Goal: Information Seeking & Learning: Learn about a topic

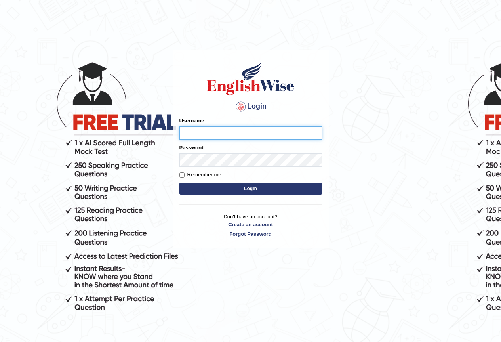
click at [216, 136] on input "Username" at bounding box center [250, 132] width 142 height 13
type input "hab"
click at [198, 130] on input "Username" at bounding box center [250, 132] width 142 height 13
type input "enkhbayar_parramatta"
click at [271, 192] on button "Login" at bounding box center [250, 188] width 142 height 12
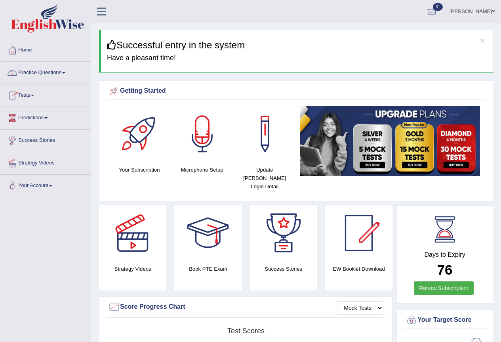
click at [46, 71] on link "Practice Questions" at bounding box center [45, 72] width 90 height 20
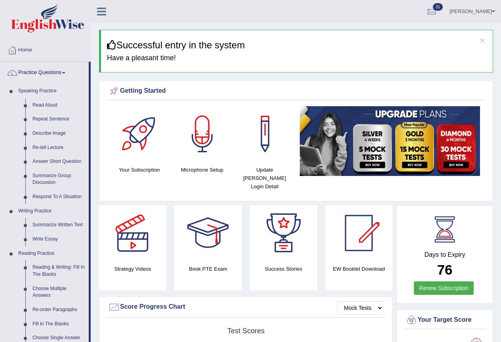
click at [46, 71] on link "Practice Questions" at bounding box center [44, 72] width 88 height 20
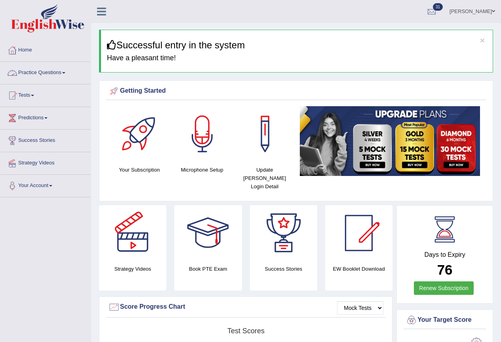
click at [63, 72] on link "Practice Questions" at bounding box center [45, 72] width 90 height 20
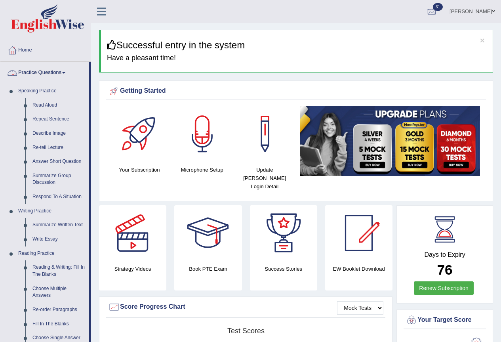
click at [61, 68] on link "Practice Questions" at bounding box center [44, 72] width 88 height 20
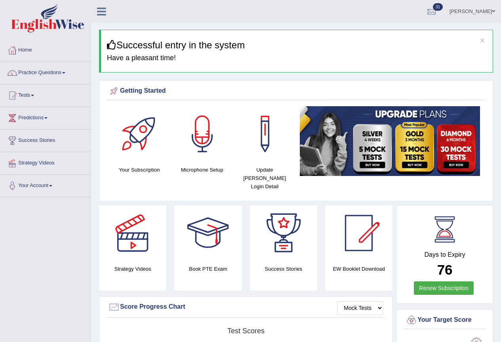
click at [55, 74] on link "Practice Questions" at bounding box center [45, 72] width 90 height 20
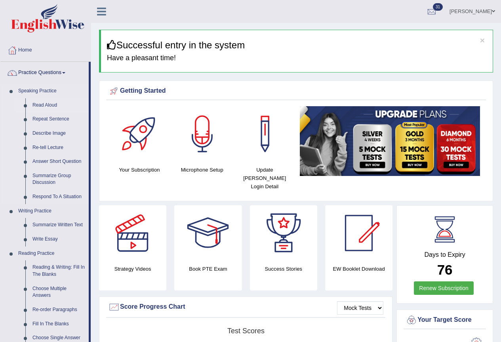
click at [43, 102] on link "Read Aloud" at bounding box center [59, 105] width 60 height 14
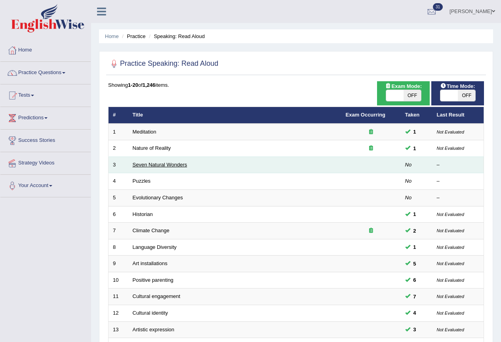
click at [156, 166] on link "Seven Natural Wonders" at bounding box center [160, 164] width 55 height 6
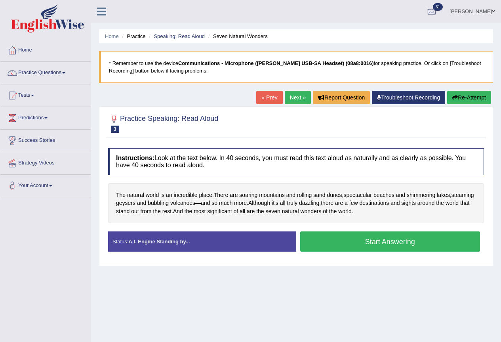
click at [449, 287] on div "Home Practice Speaking: Read Aloud Seven Natural Wonders * Remember to use the …" at bounding box center [296, 198] width 410 height 396
click at [157, 195] on span "world" at bounding box center [152, 195] width 13 height 8
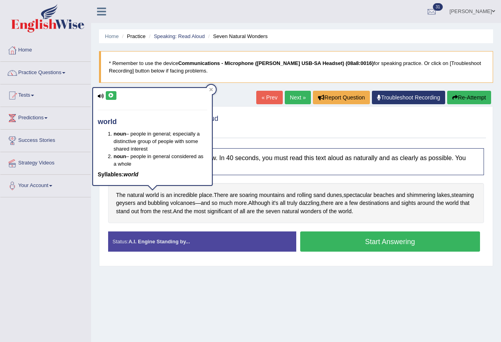
click at [109, 94] on icon at bounding box center [111, 95] width 6 height 5
click at [215, 304] on div "Home Practice Speaking: Read Aloud Seven Natural Wonders * Remember to use the …" at bounding box center [296, 198] width 410 height 396
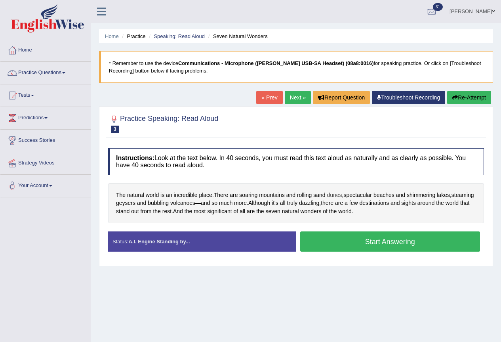
click at [333, 196] on span "dunes" at bounding box center [334, 195] width 15 height 8
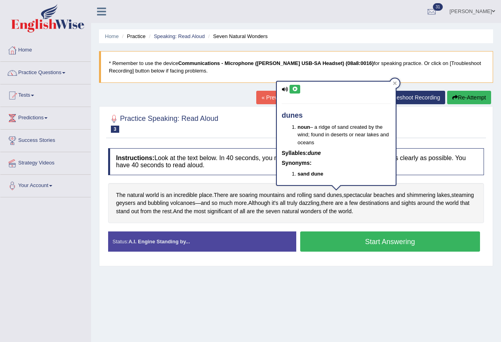
click at [296, 90] on icon at bounding box center [295, 89] width 6 height 5
click at [345, 270] on div "Home Practice Speaking: Read Aloud Seven Natural Wonders * Remember to use the …" at bounding box center [296, 198] width 410 height 396
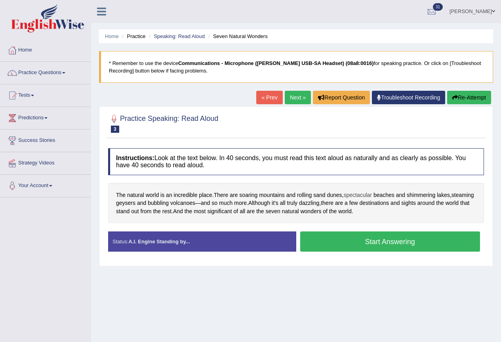
click at [359, 195] on span "spectacular" at bounding box center [357, 195] width 28 height 8
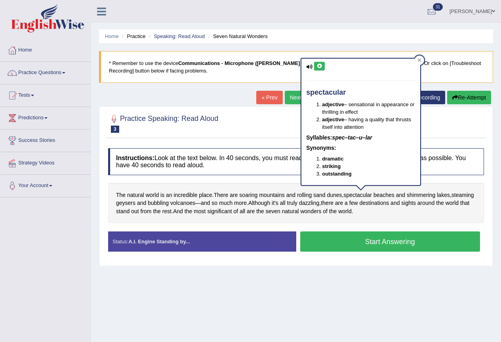
click at [318, 64] on icon at bounding box center [319, 66] width 6 height 5
click at [364, 279] on div "Home Practice Speaking: Read Aloud Seven Natural Wonders * Remember to use the …" at bounding box center [296, 198] width 410 height 396
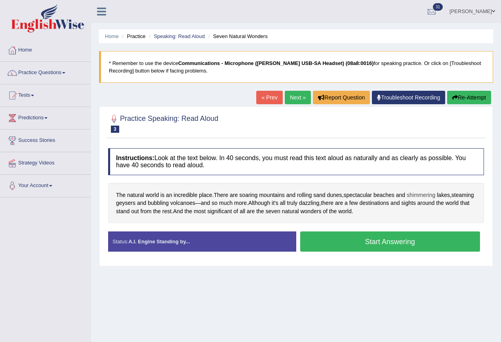
click at [423, 194] on span "shimmering" at bounding box center [420, 195] width 28 height 8
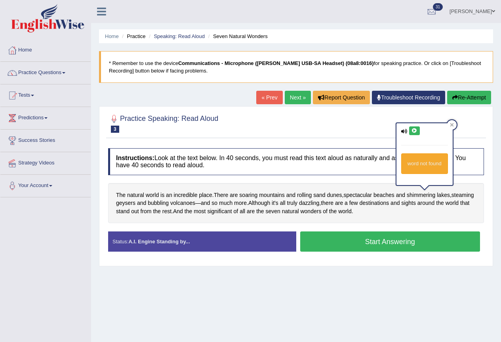
click at [416, 127] on button at bounding box center [414, 130] width 11 height 9
drag, startPoint x: 410, startPoint y: 287, endPoint x: 418, endPoint y: 272, distance: 17.0
click at [411, 287] on div "Home Practice Speaking: Read Aloud Seven Natural Wonders * Remember to use the …" at bounding box center [296, 198] width 410 height 396
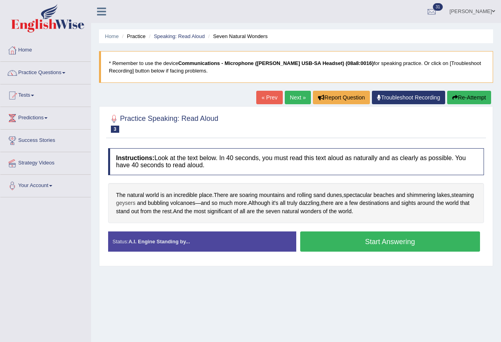
click at [135, 205] on span "geysers" at bounding box center [125, 203] width 19 height 8
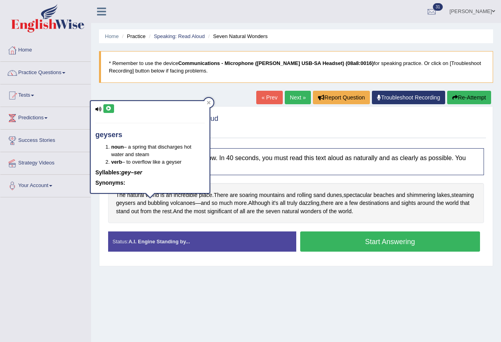
click at [108, 106] on icon at bounding box center [109, 108] width 6 height 5
click at [228, 271] on div "Home Practice Speaking: Read Aloud Seven Natural Wonders * Remember to use the …" at bounding box center [296, 198] width 410 height 396
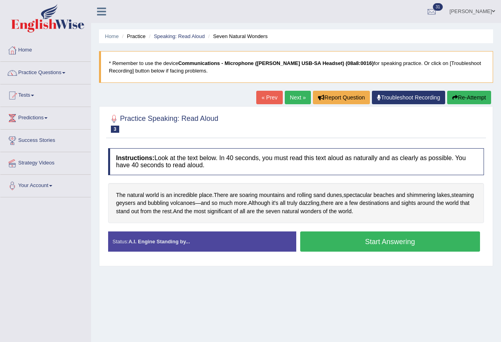
drag, startPoint x: 363, startPoint y: 246, endPoint x: 345, endPoint y: 246, distance: 17.8
click at [362, 246] on button "Start Answering" at bounding box center [390, 241] width 180 height 20
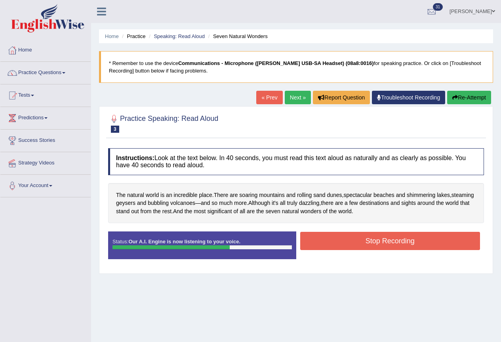
click at [387, 237] on button "Stop Recording" at bounding box center [390, 241] width 180 height 18
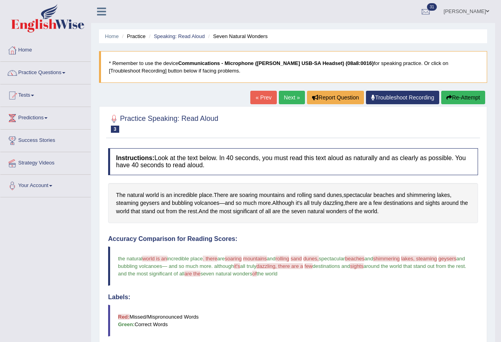
click at [293, 97] on link "Next »" at bounding box center [292, 97] width 26 height 13
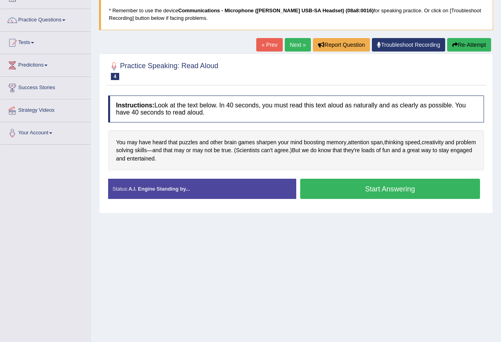
click at [361, 188] on button "Start Answering" at bounding box center [390, 188] width 180 height 20
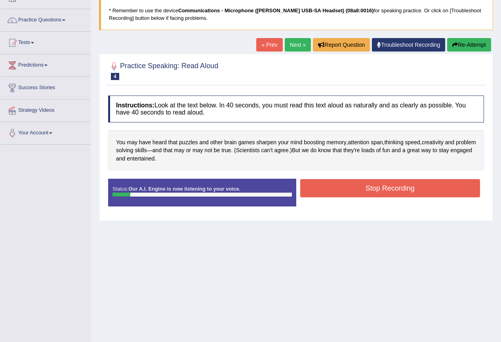
click at [342, 184] on button "Stop Recording" at bounding box center [390, 188] width 180 height 18
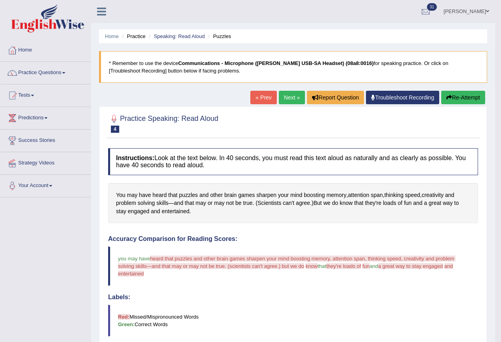
click at [288, 95] on link "Next »" at bounding box center [292, 97] width 26 height 13
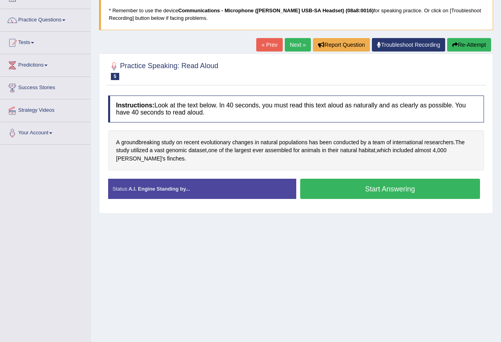
click at [335, 192] on button "Start Answering" at bounding box center [390, 188] width 180 height 20
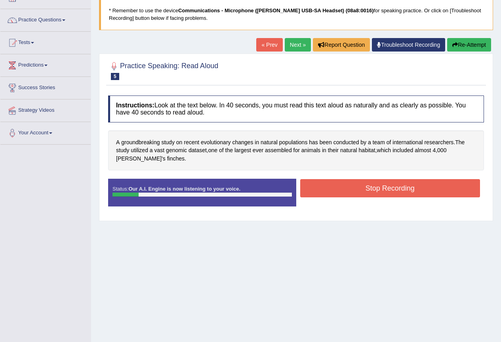
click at [353, 185] on button "Stop Recording" at bounding box center [390, 188] width 180 height 18
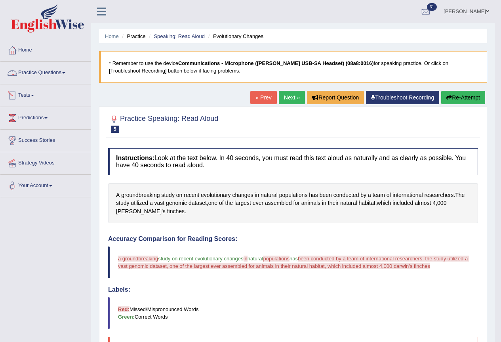
click at [52, 73] on link "Practice Questions" at bounding box center [45, 72] width 90 height 20
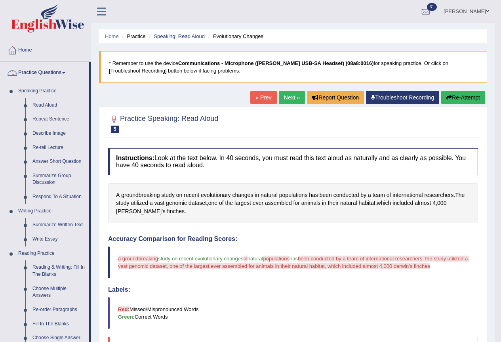
click at [53, 72] on link "Practice Questions" at bounding box center [44, 72] width 88 height 20
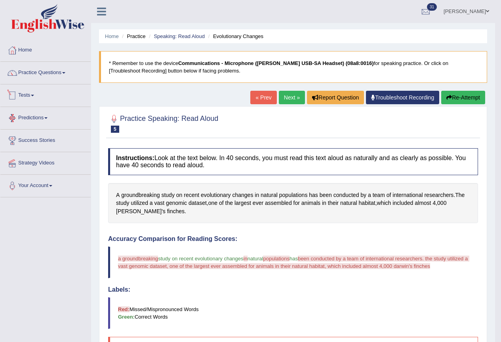
click at [34, 95] on span at bounding box center [32, 96] width 3 height 2
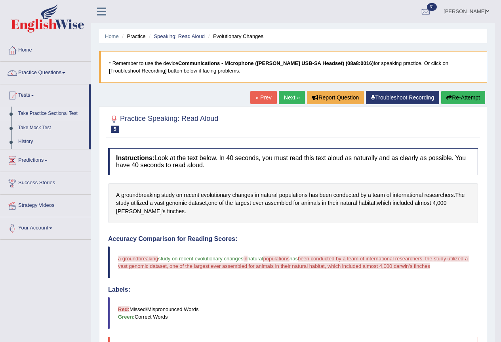
click at [45, 111] on link "Take Practice Sectional Test" at bounding box center [52, 113] width 74 height 14
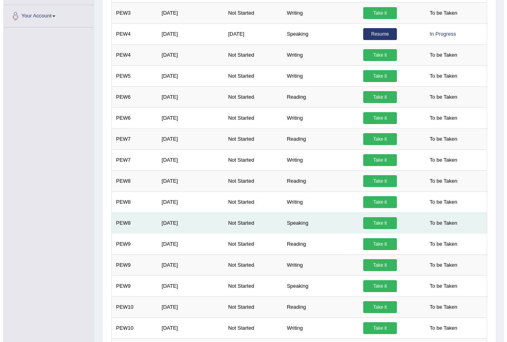
scroll to position [264, 0]
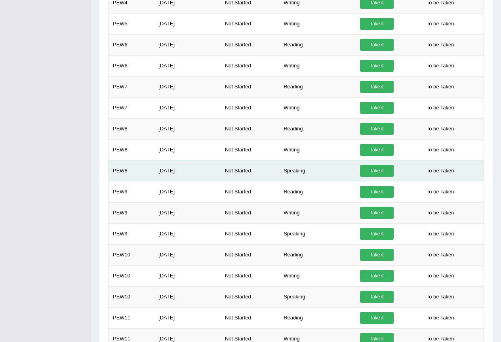
click at [378, 166] on link "Take it" at bounding box center [377, 171] width 34 height 12
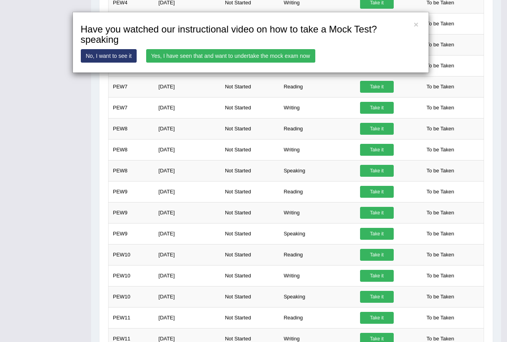
click at [238, 56] on link "Yes, I have seen that and want to undertake the mock exam now" at bounding box center [230, 55] width 169 height 13
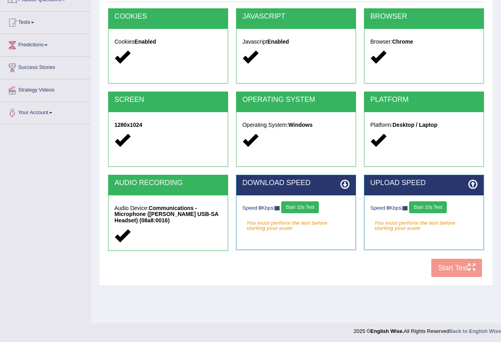
scroll to position [74, 0]
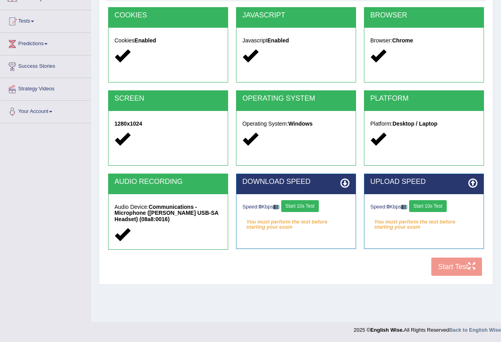
click at [305, 203] on button "Start 10s Test" at bounding box center [300, 206] width 38 height 12
click at [425, 201] on button "Start 10s Test" at bounding box center [428, 206] width 38 height 12
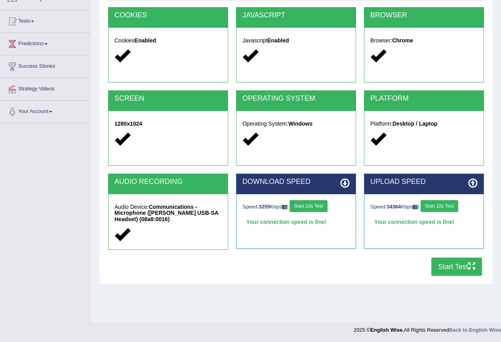
click at [461, 264] on button "Start Test" at bounding box center [456, 266] width 51 height 18
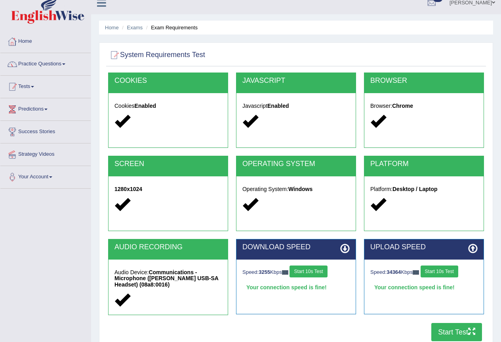
scroll to position [0, 0]
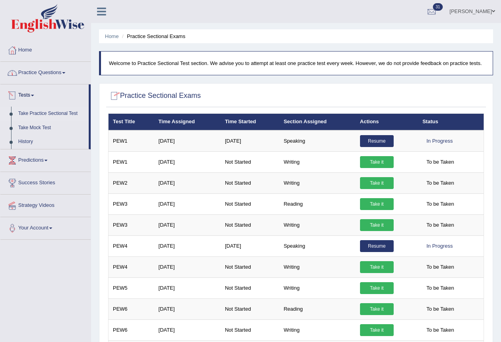
click at [47, 71] on link "Practice Questions" at bounding box center [45, 72] width 90 height 20
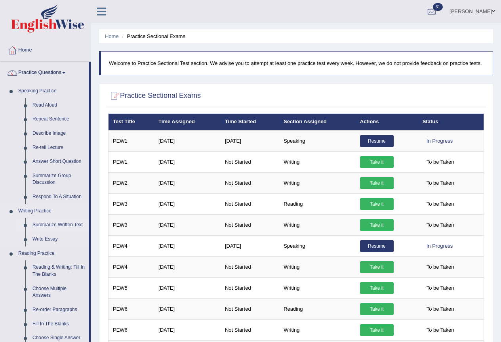
click at [57, 223] on link "Summarize Written Text" at bounding box center [59, 225] width 60 height 14
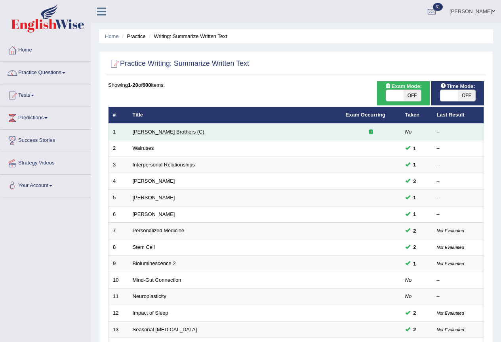
click at [155, 129] on link "[PERSON_NAME] Brothers (C)" at bounding box center [169, 132] width 72 height 6
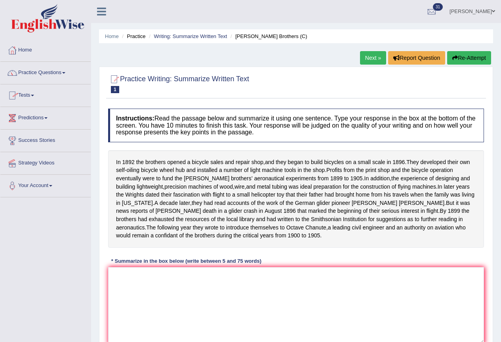
click at [66, 72] on link "Practice Questions" at bounding box center [45, 72] width 90 height 20
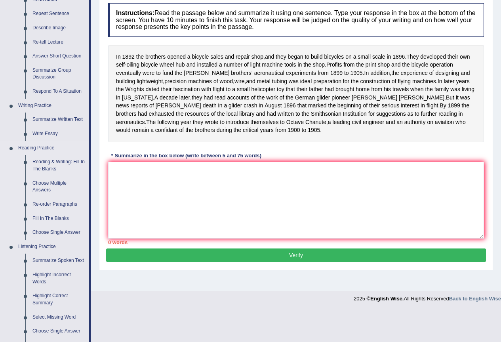
scroll to position [106, 0]
click at [55, 117] on link "Summarize Written Text" at bounding box center [59, 119] width 60 height 14
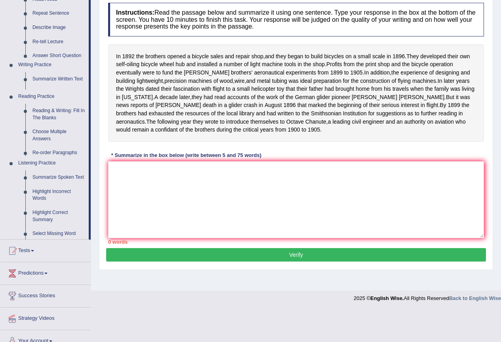
scroll to position [74, 0]
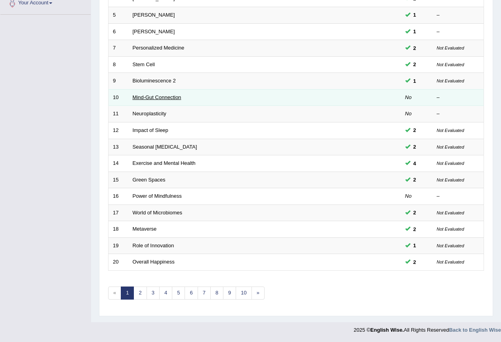
click at [144, 97] on link "Mind-Gut Connection" at bounding box center [157, 97] width 49 height 6
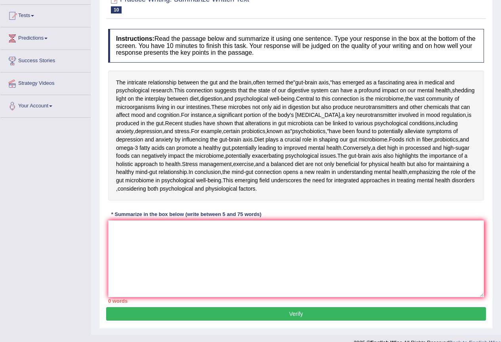
scroll to position [158, 0]
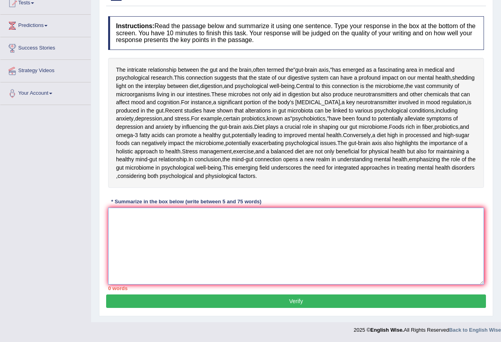
click at [176, 231] on textarea at bounding box center [296, 245] width 376 height 77
click at [172, 235] on textarea at bounding box center [296, 245] width 376 height 77
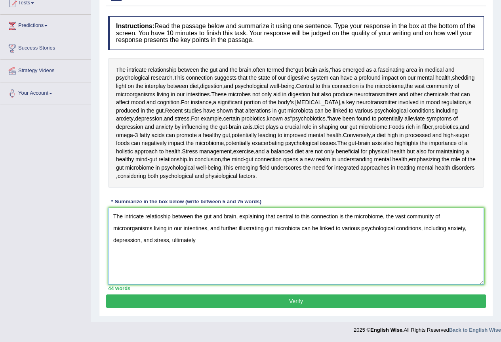
drag, startPoint x: 171, startPoint y: 241, endPoint x: 193, endPoint y: 279, distance: 43.9
click at [171, 241] on textarea "The intricate relatioship between the gut and brain, explaining that central to…" at bounding box center [296, 245] width 376 height 77
click at [228, 244] on textarea "The intricate relatioship between the gut and brain, explaining that central to…" at bounding box center [296, 245] width 376 height 77
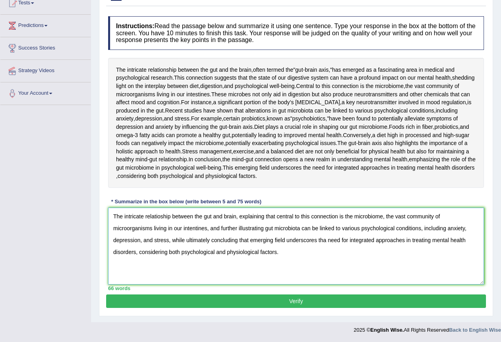
type textarea "The intricate relatioship between the gut and brain, explaining that central to…"
click at [304, 300] on button "Verify" at bounding box center [296, 300] width 380 height 13
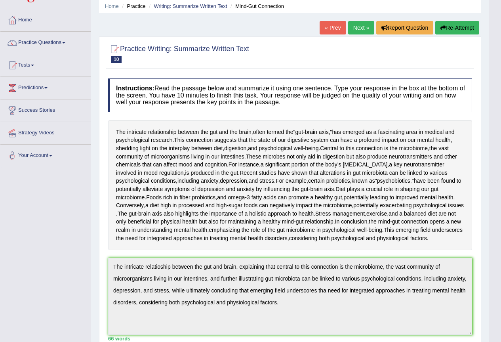
scroll to position [0, 0]
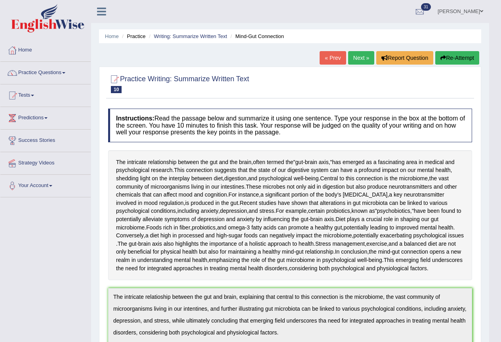
click at [450, 56] on button "Re-Attempt" at bounding box center [457, 57] width 44 height 13
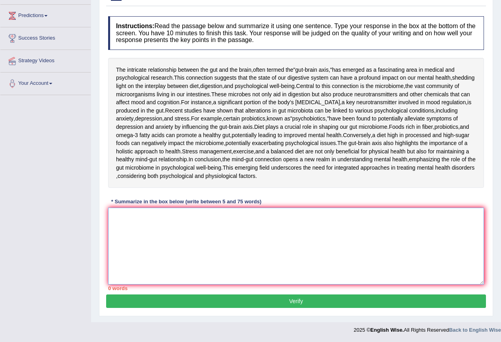
click at [164, 225] on textarea at bounding box center [296, 245] width 376 height 77
paste textarea "The intricate relatioship between the gut and brain, explaining that central to…"
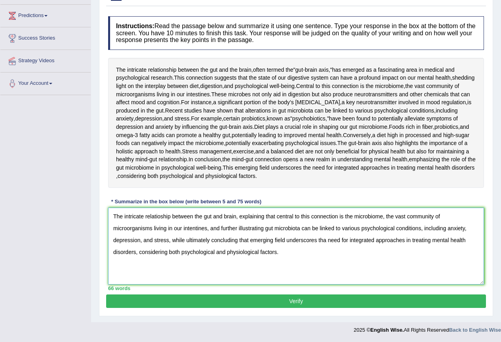
click at [161, 215] on textarea "The intricate relatioship between the gut and brain, explaining that central to…" at bounding box center [296, 245] width 376 height 77
click at [325, 240] on textarea "The intricate relationship between the gut and brain, explaining that central t…" at bounding box center [296, 245] width 376 height 77
click at [283, 253] on textarea "The intricate relationship between the gut and brain, explaining that central t…" at bounding box center [296, 245] width 376 height 77
type textarea "The intricate relationship between the gut and brain, explaining that central t…"
click at [305, 297] on button "Verify" at bounding box center [296, 300] width 380 height 13
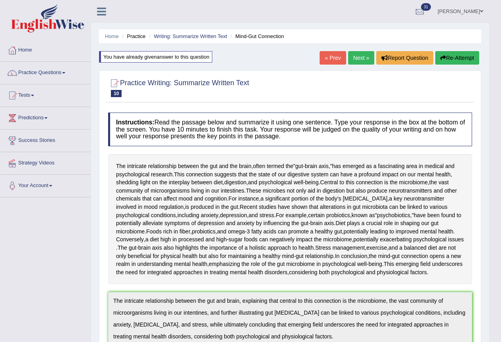
click at [451, 55] on button "Re-Attempt" at bounding box center [457, 57] width 44 height 13
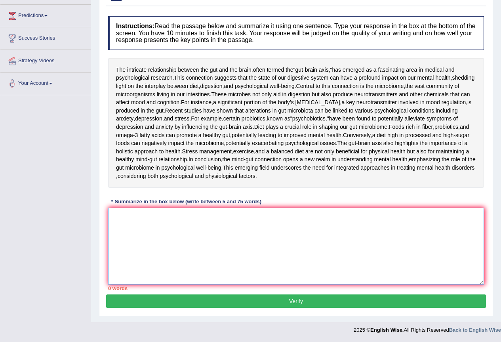
click at [165, 227] on textarea at bounding box center [296, 245] width 376 height 77
paste textarea "The intricate relationship between the gut and brain, explaining that central t…"
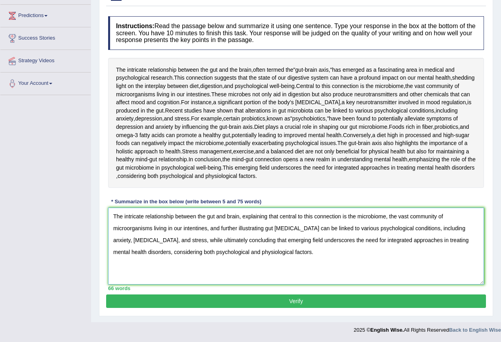
click at [195, 228] on textarea "The intricate relationship between the gut and brain, explaining that central t…" at bounding box center [296, 245] width 376 height 77
click at [300, 270] on textarea "The intricate relationship between the gut and brain, explaining that central t…" at bounding box center [296, 245] width 376 height 77
type textarea "The intricate relationship between the gut and brain, explaining that central t…"
click at [293, 306] on button "Verify" at bounding box center [296, 300] width 380 height 13
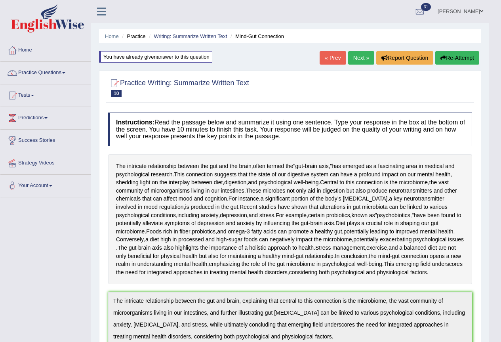
click at [362, 54] on link "Next »" at bounding box center [361, 57] width 26 height 13
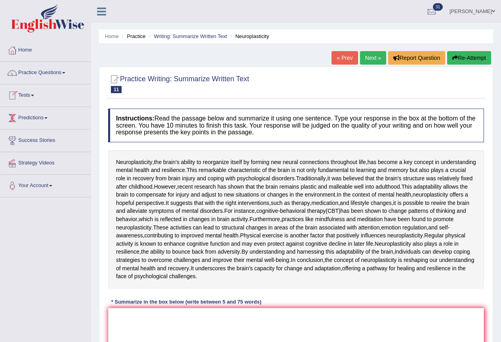
scroll to position [165, 0]
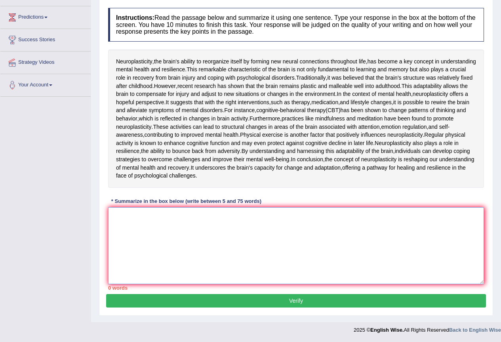
click at [168, 239] on textarea at bounding box center [296, 245] width 376 height 77
click at [156, 226] on textarea at bounding box center [296, 245] width 376 height 77
click at [166, 237] on textarea at bounding box center [296, 245] width 376 height 77
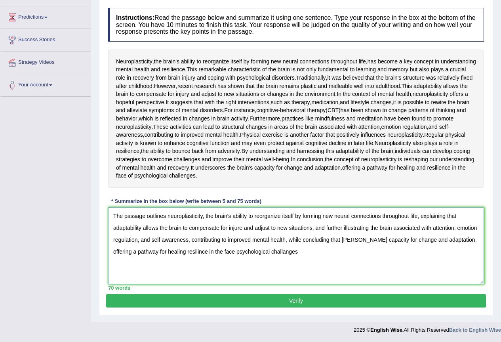
click at [262, 253] on textarea "The passage outlines neuroplasticity, the brain's ability to reorganize itself …" at bounding box center [296, 245] width 376 height 77
click at [310, 263] on textarea "The passage outlines neuroplasticity, the brain's ability to reorganize itself …" at bounding box center [296, 245] width 376 height 77
type textarea "The passage outlines neuroplasticity, the brain's ability to reorganize itself …"
click at [296, 302] on button "Verify" at bounding box center [296, 300] width 380 height 13
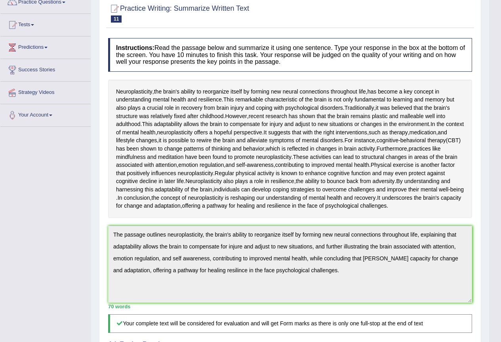
scroll to position [0, 0]
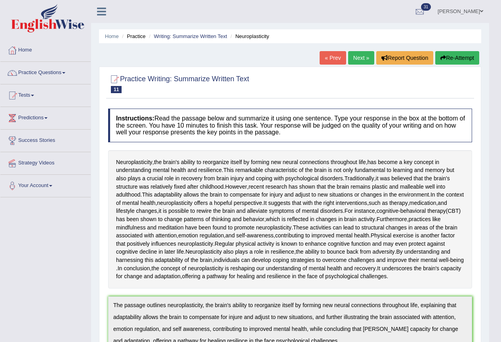
click at [453, 47] on div "Home Practice Writing: Summarize Written Text Neuroplasticity « Prev Next » Rep…" at bounding box center [290, 299] width 398 height 599
click at [456, 57] on button "Re-Attempt" at bounding box center [457, 57] width 44 height 13
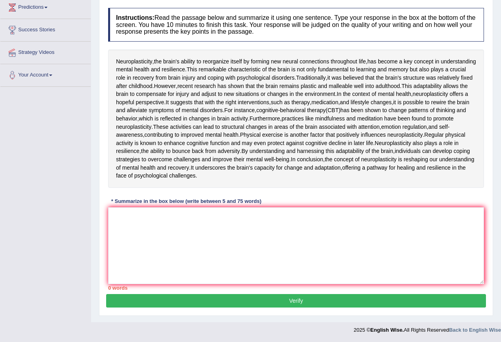
scroll to position [175, 0]
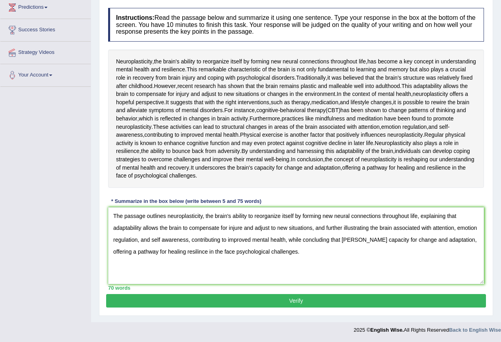
click at [344, 240] on textarea "The passage outlines neuroplasticity, the brain's ability to reorganize itself …" at bounding box center [296, 245] width 376 height 77
click at [184, 253] on textarea "The passage outlines neuroplasticity, the brain's ability to reorganize itself …" at bounding box center [296, 245] width 376 height 77
click at [174, 254] on textarea "The passage outlines neuroplasticity, the brain's ability to reorganize itself …" at bounding box center [296, 245] width 376 height 77
click at [299, 263] on textarea "The passage outlines neuroplasticity, the brain's ability to reorganize itself …" at bounding box center [296, 245] width 376 height 77
type textarea "The passage outlines neuroplasticity, the brain's ability to reorganize itself …"
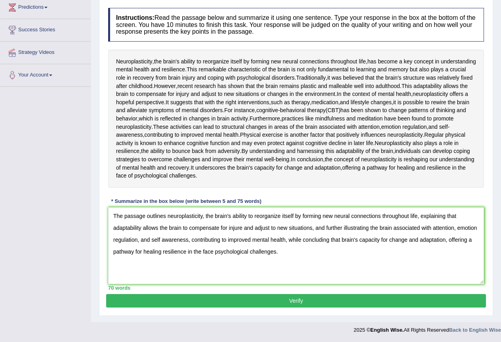
click at [317, 303] on button "Verify" at bounding box center [296, 300] width 380 height 13
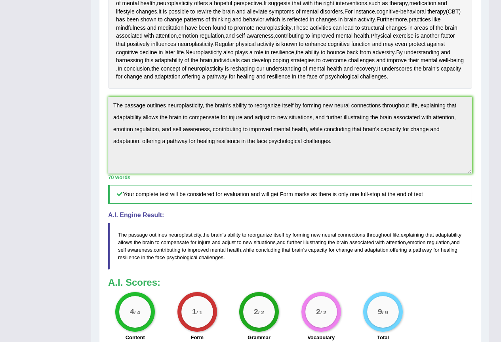
scroll to position [0, 0]
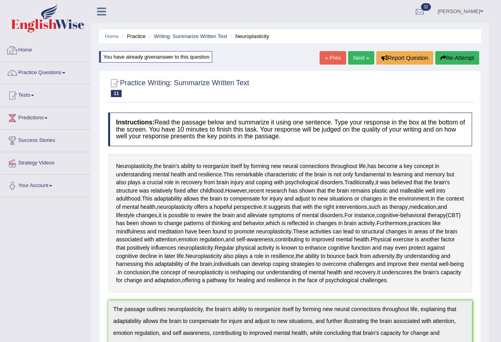
click at [30, 49] on link "Home" at bounding box center [45, 49] width 90 height 20
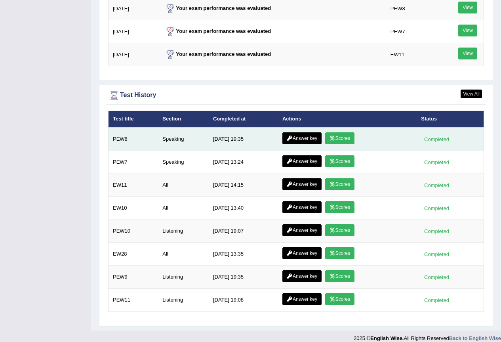
click at [334, 136] on icon at bounding box center [332, 138] width 6 height 5
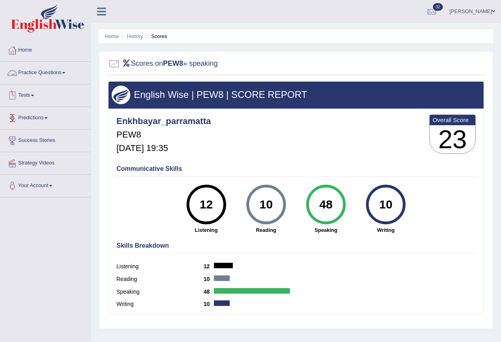
click at [66, 70] on link "Practice Questions" at bounding box center [45, 72] width 90 height 20
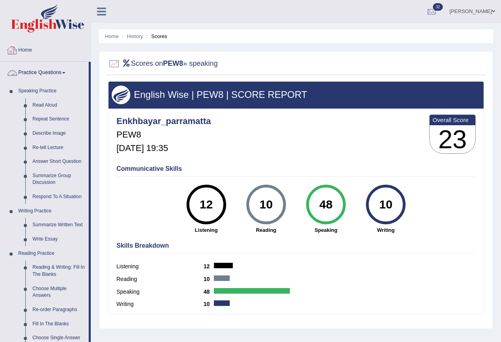
click at [34, 49] on link "Home" at bounding box center [45, 49] width 90 height 20
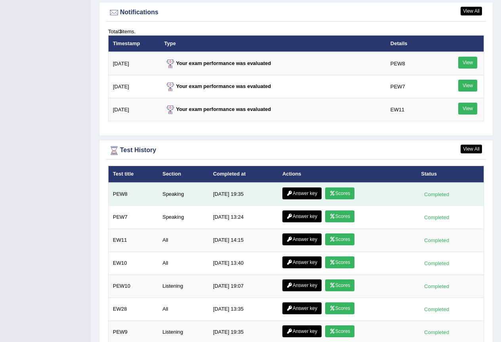
scroll to position [970, 0]
click at [306, 187] on link "Answer key" at bounding box center [301, 193] width 39 height 12
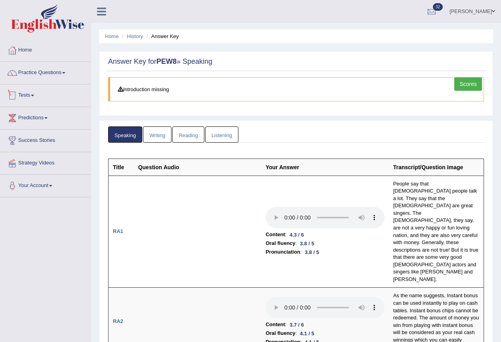
click at [35, 93] on link "Tests" at bounding box center [45, 94] width 90 height 20
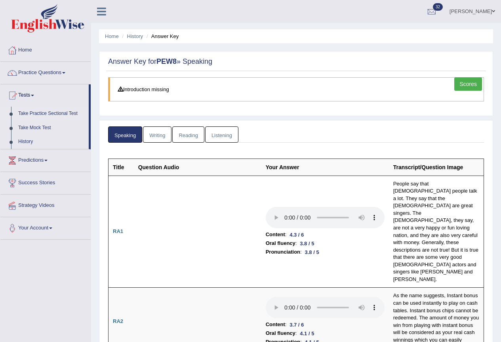
click at [42, 112] on link "Take Practice Sectional Test" at bounding box center [52, 113] width 74 height 14
